Goal: Transaction & Acquisition: Purchase product/service

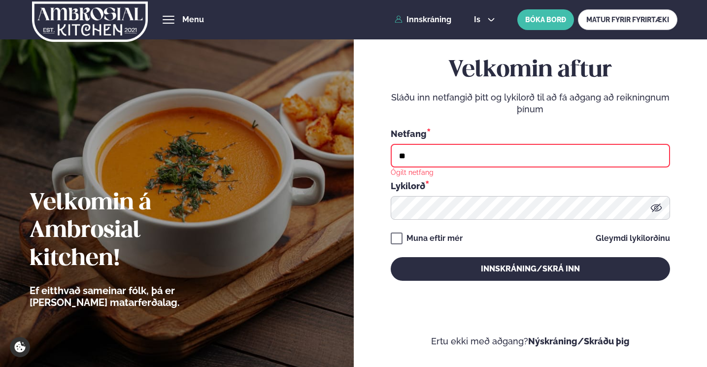
type input "**********"
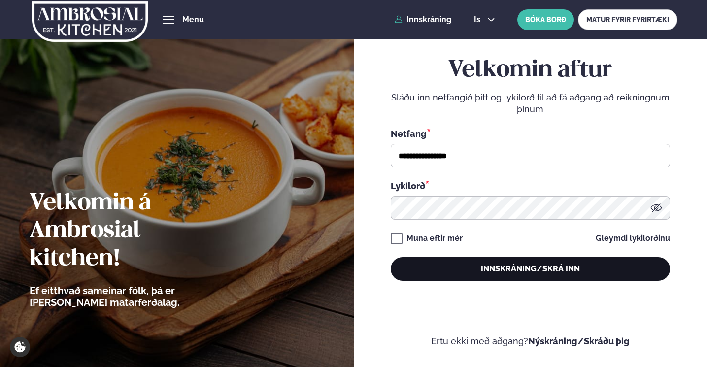
click at [478, 279] on button "Innskráning/Skrá inn" at bounding box center [531, 269] width 280 height 24
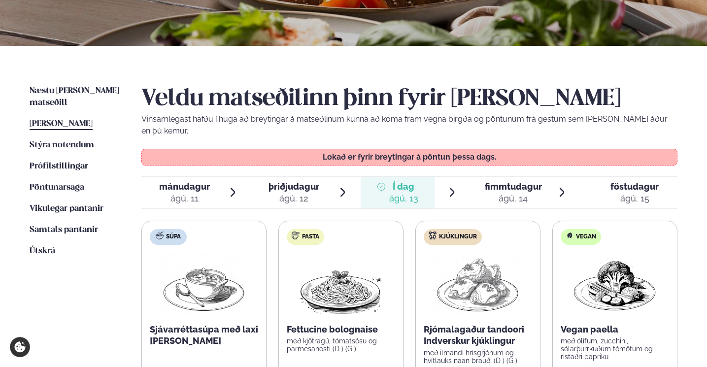
scroll to position [227, 0]
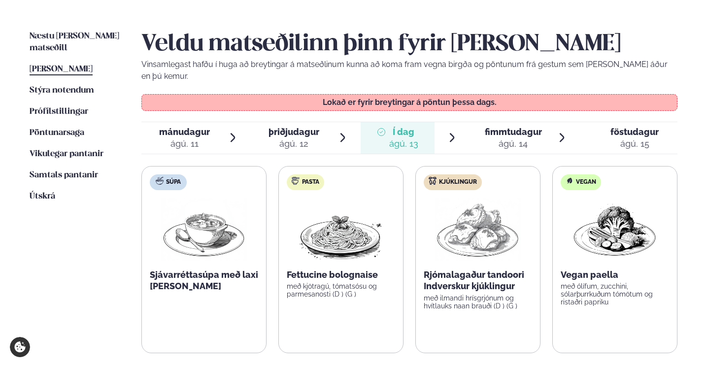
click at [518, 127] on span "fimmtudagur" at bounding box center [513, 132] width 57 height 10
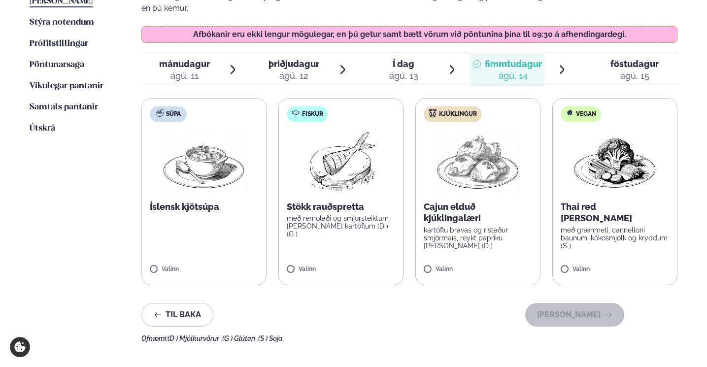
scroll to position [296, 0]
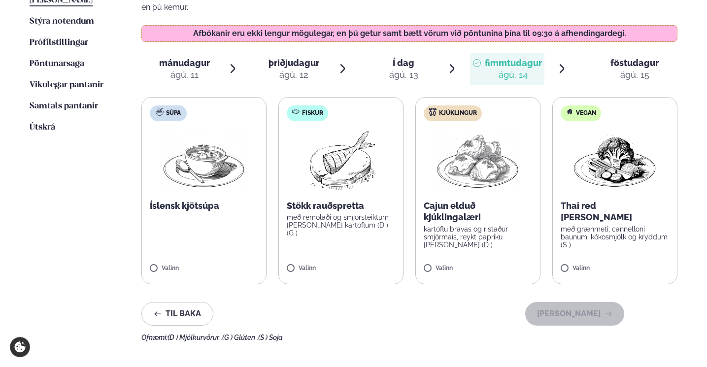
click at [437, 251] on label "Kjúklingur Cajun elduð kjúklingalæri kartöflu bravas og ristaður smjörmaís, rey…" at bounding box center [478, 190] width 125 height 187
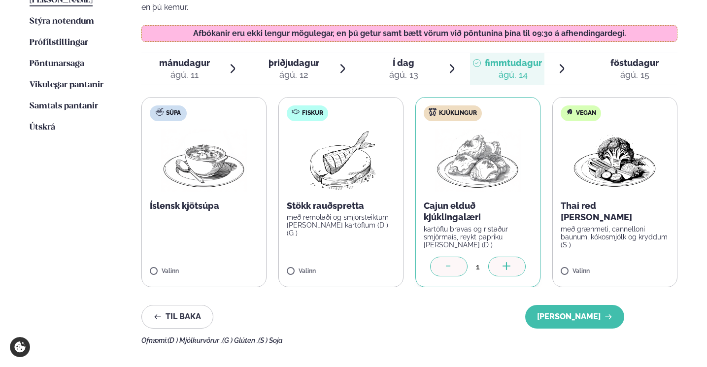
click at [519, 257] on div at bounding box center [507, 267] width 37 height 20
click at [448, 262] on icon at bounding box center [449, 267] width 10 height 10
click at [373, 262] on icon at bounding box center [370, 267] width 10 height 10
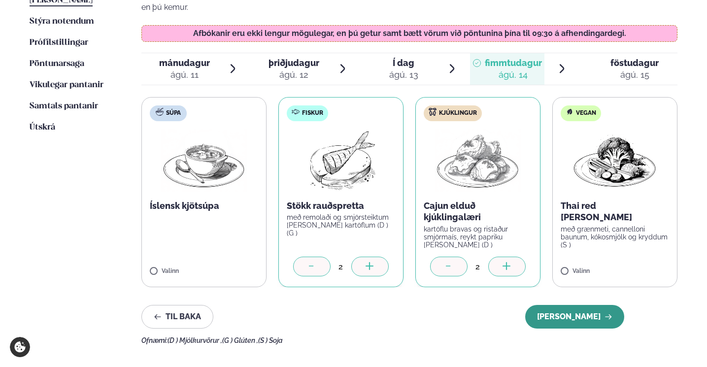
click at [575, 305] on button "[PERSON_NAME]" at bounding box center [575, 317] width 99 height 24
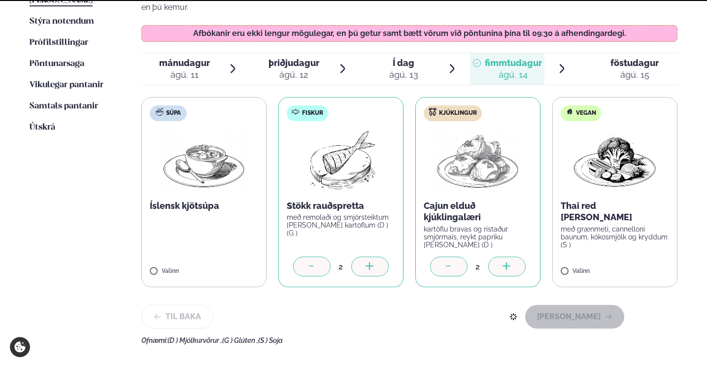
scroll to position [281, 0]
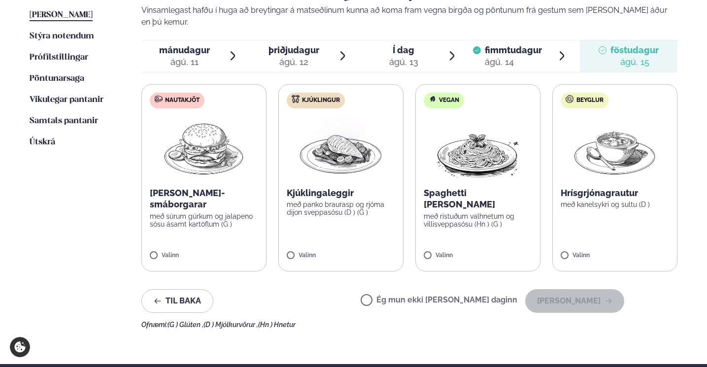
click at [501, 56] on div "ágú. 14" at bounding box center [513, 62] width 57 height 12
